Goal: Information Seeking & Learning: Understand process/instructions

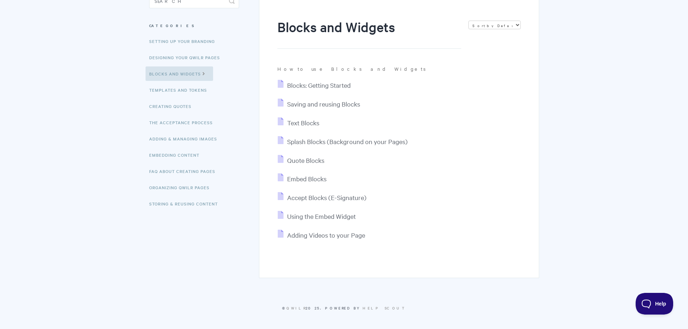
scroll to position [78, 0]
click at [316, 101] on span "Saving and reusing Blocks" at bounding box center [323, 103] width 73 height 8
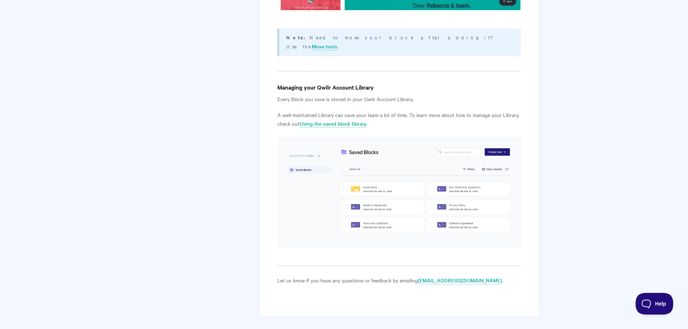
scroll to position [1372, 0]
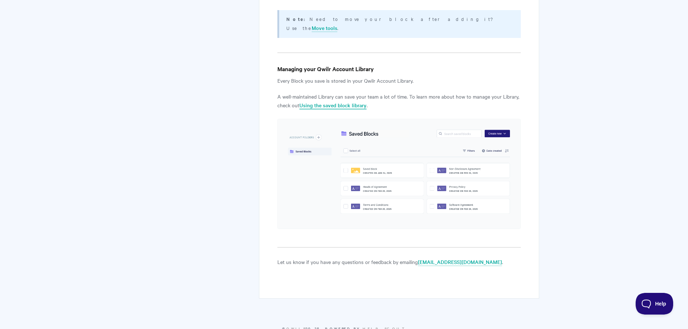
click at [317, 101] on link "Using the saved block library" at bounding box center [332, 105] width 67 height 8
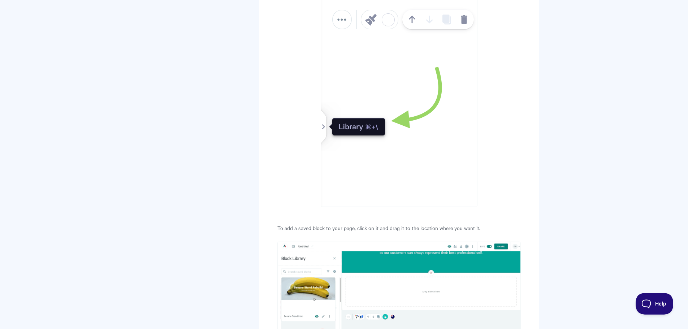
scroll to position [650, 0]
